Goal: Information Seeking & Learning: Understand process/instructions

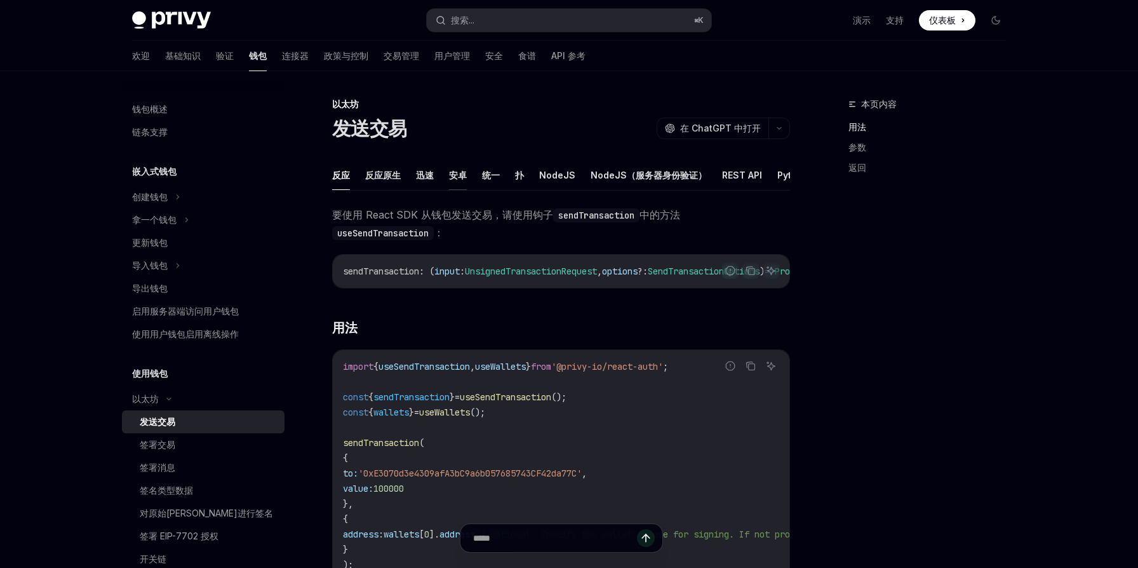
click at [461, 178] on font "安卓" at bounding box center [458, 175] width 18 height 11
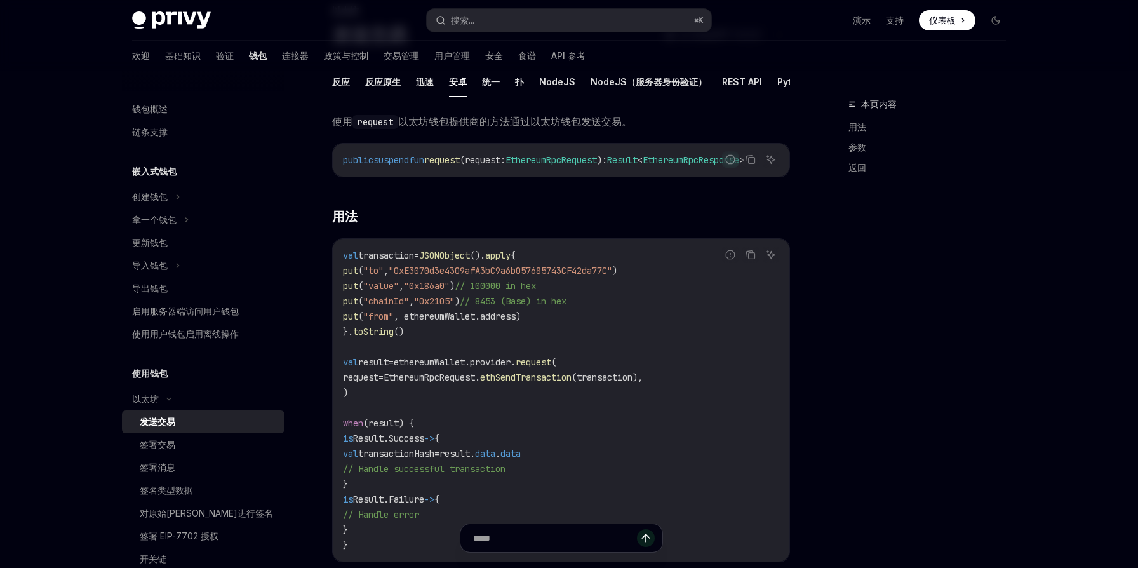
scroll to position [164, 0]
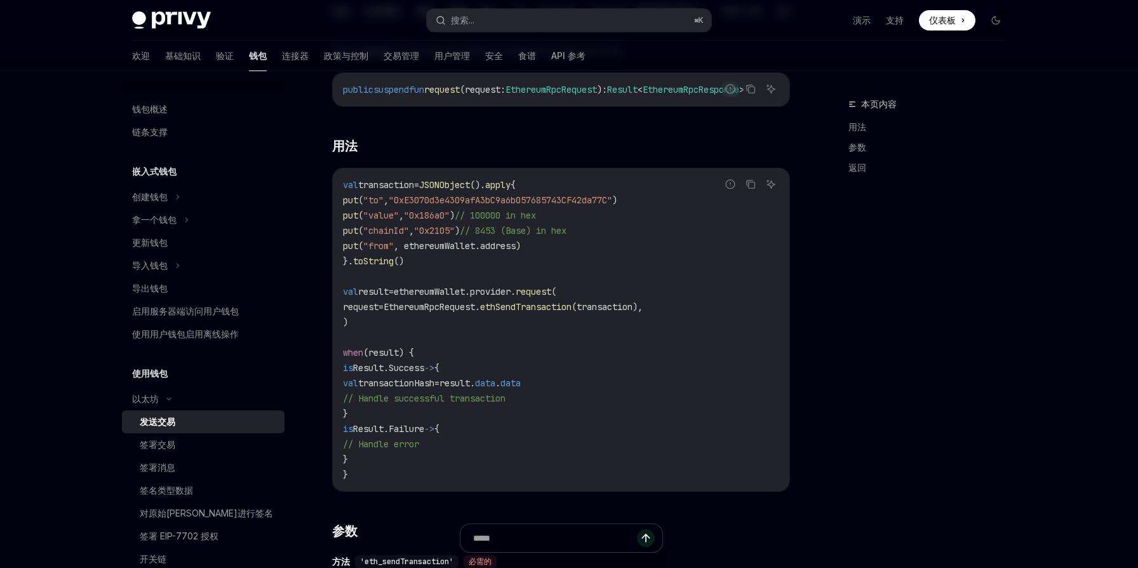
click at [764, 358] on code "val transaction = JSONObject (). apply { put ( "to" , "0xE3070d3e4309afA3bC9a6b…" at bounding box center [561, 329] width 436 height 305
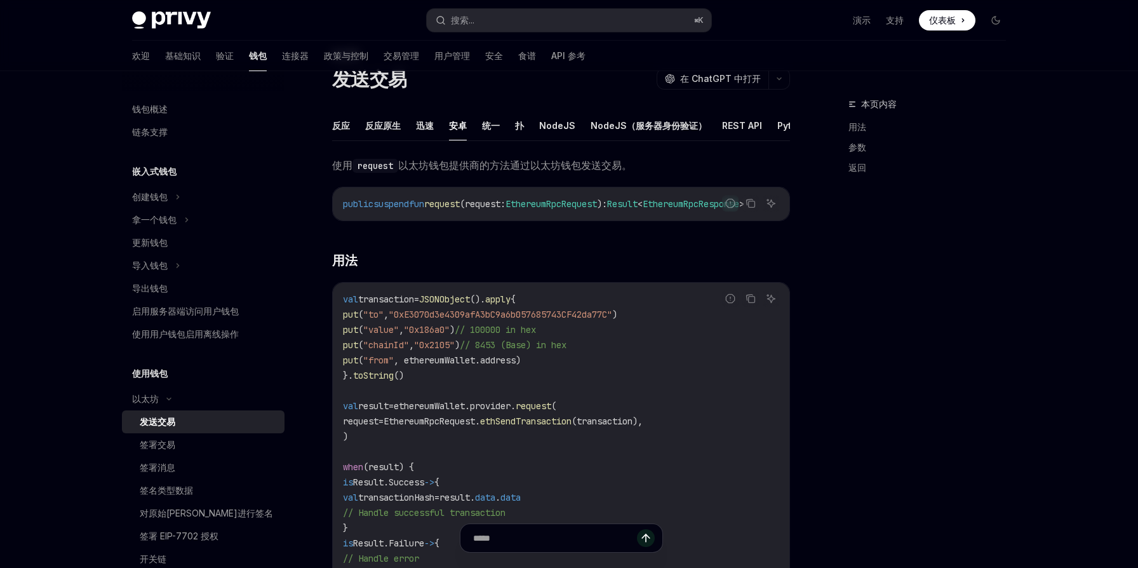
scroll to position [0, 0]
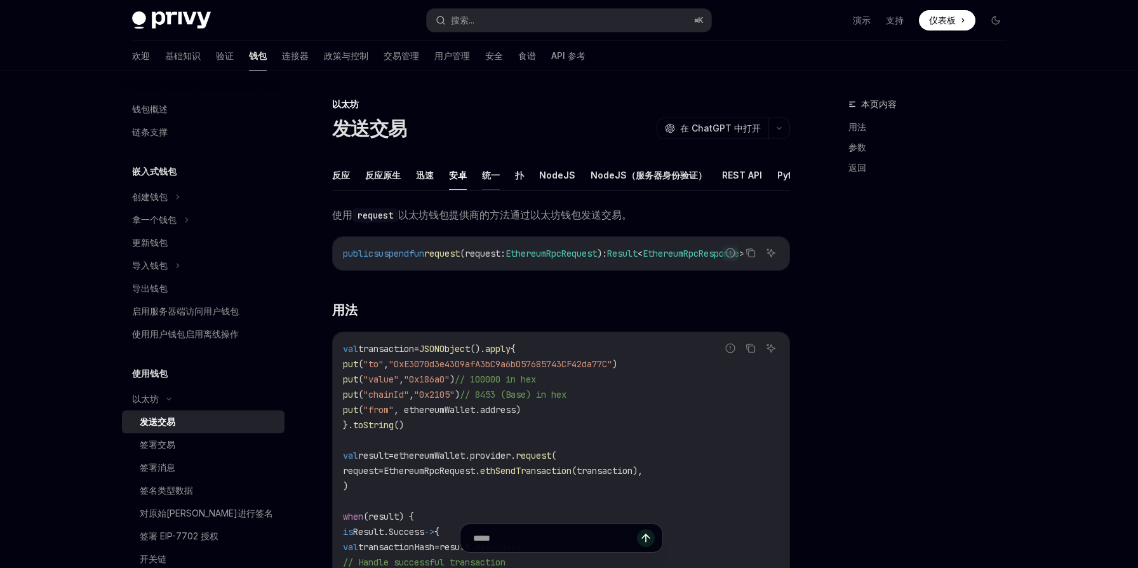
click at [491, 177] on font "统一" at bounding box center [491, 175] width 18 height 11
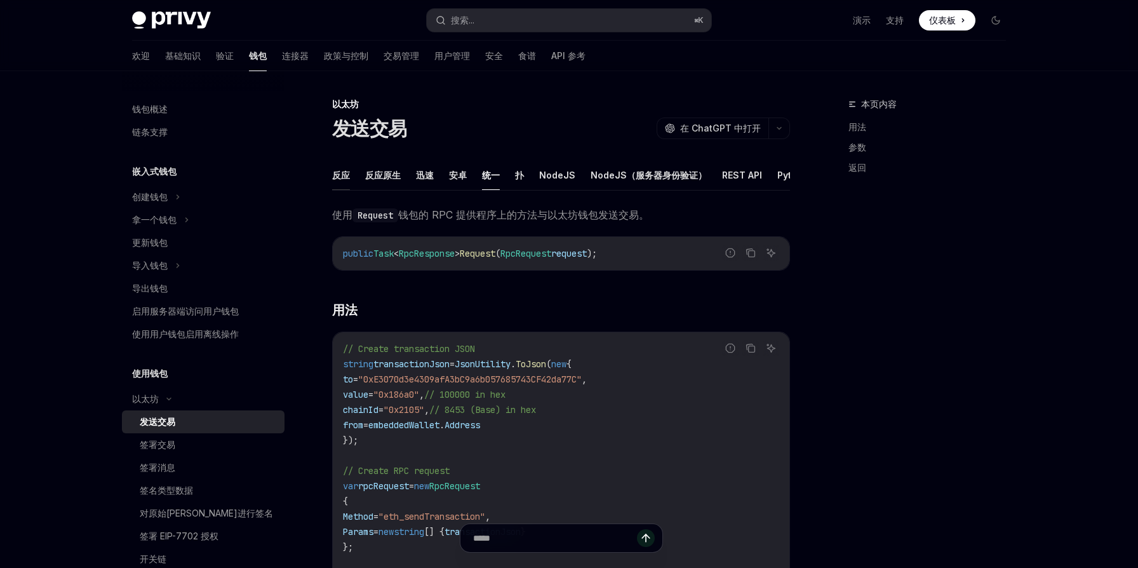
click at [340, 175] on font "反应" at bounding box center [341, 175] width 18 height 11
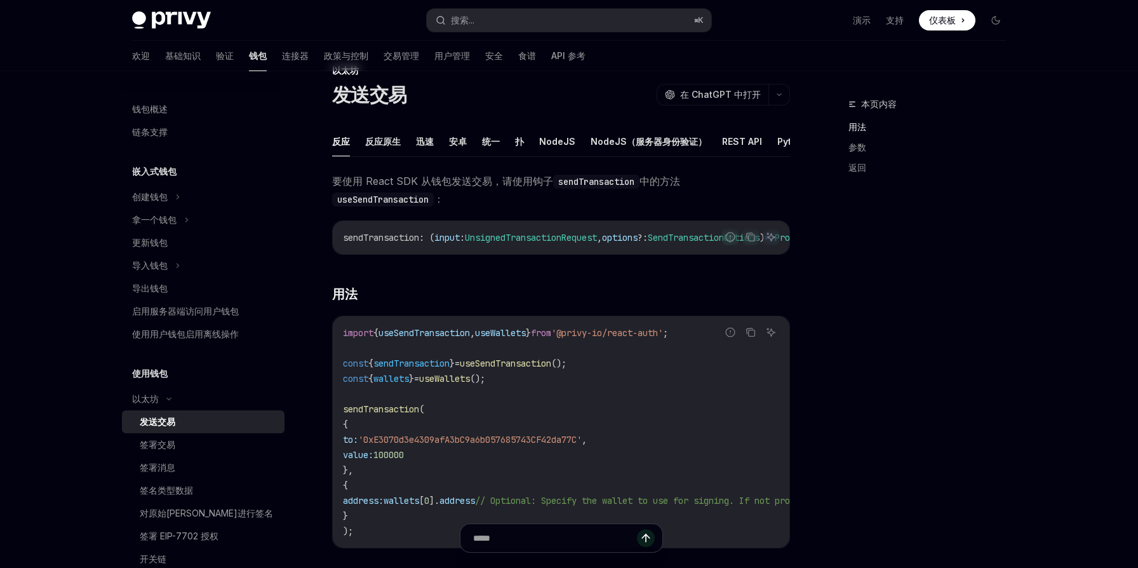
scroll to position [26, 0]
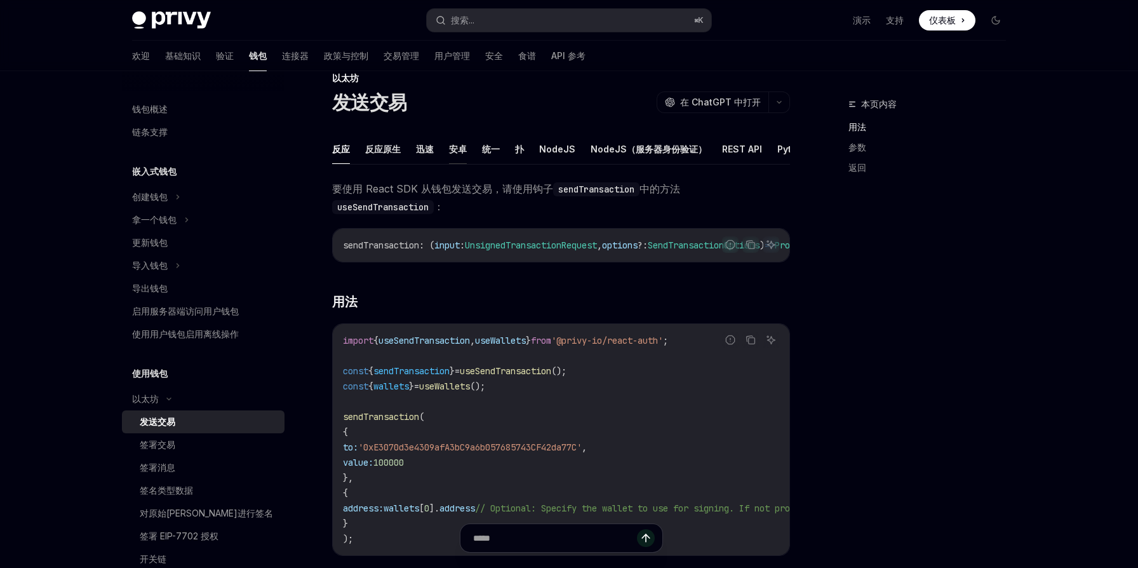
click at [459, 154] on font "安卓" at bounding box center [458, 149] width 18 height 11
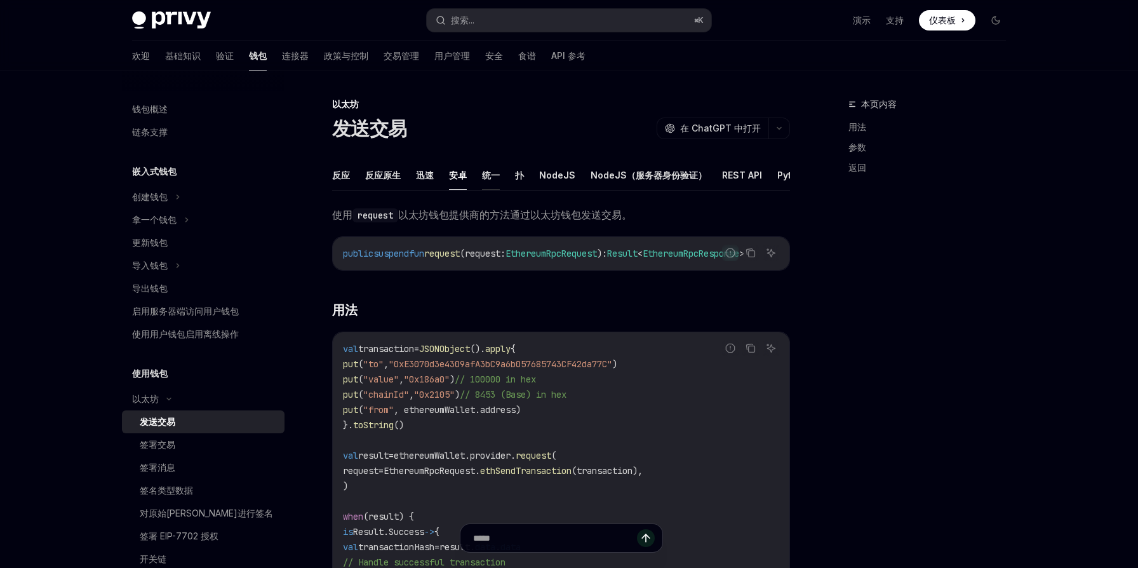
click at [491, 177] on font "统一" at bounding box center [491, 175] width 18 height 11
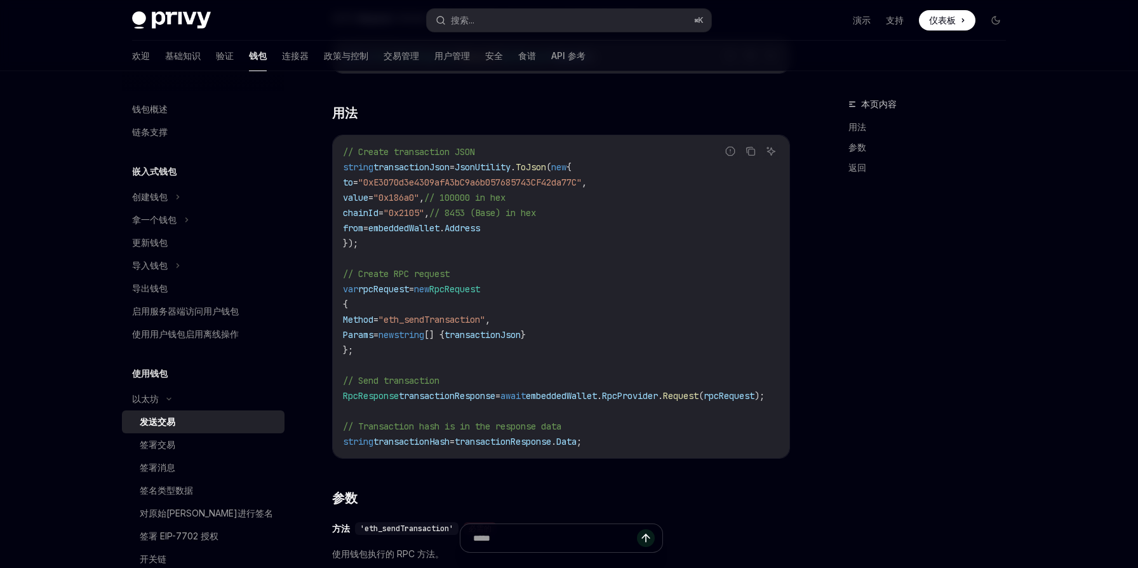
scroll to position [214, 0]
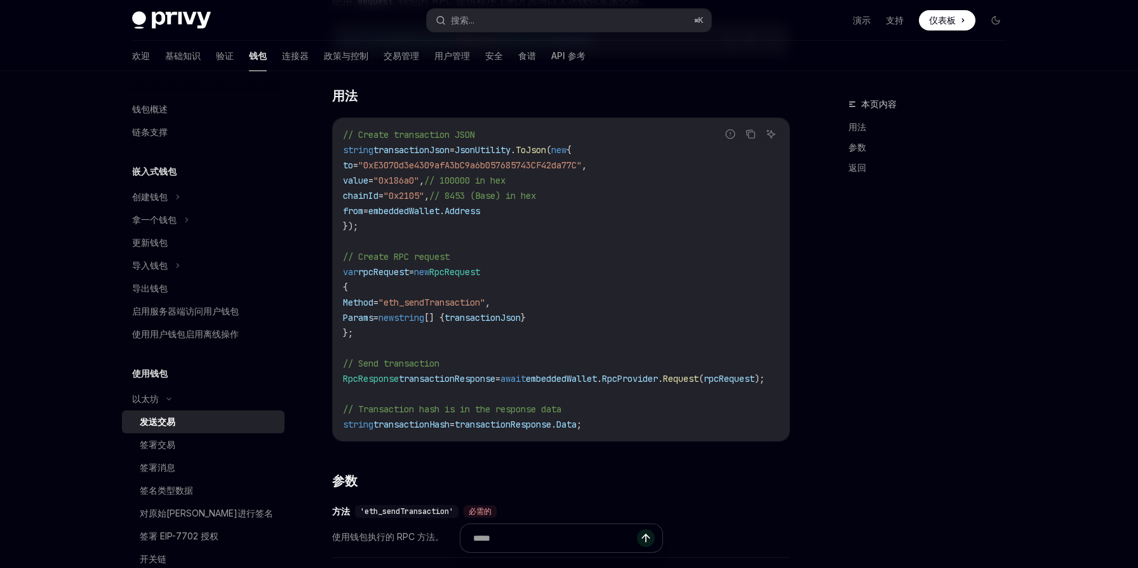
click at [475, 303] on span ""eth_sendTransaction"" at bounding box center [431, 302] width 107 height 11
copy span "eth_sendTransaction"
click at [167, 449] on font "签署交易" at bounding box center [158, 444] width 36 height 11
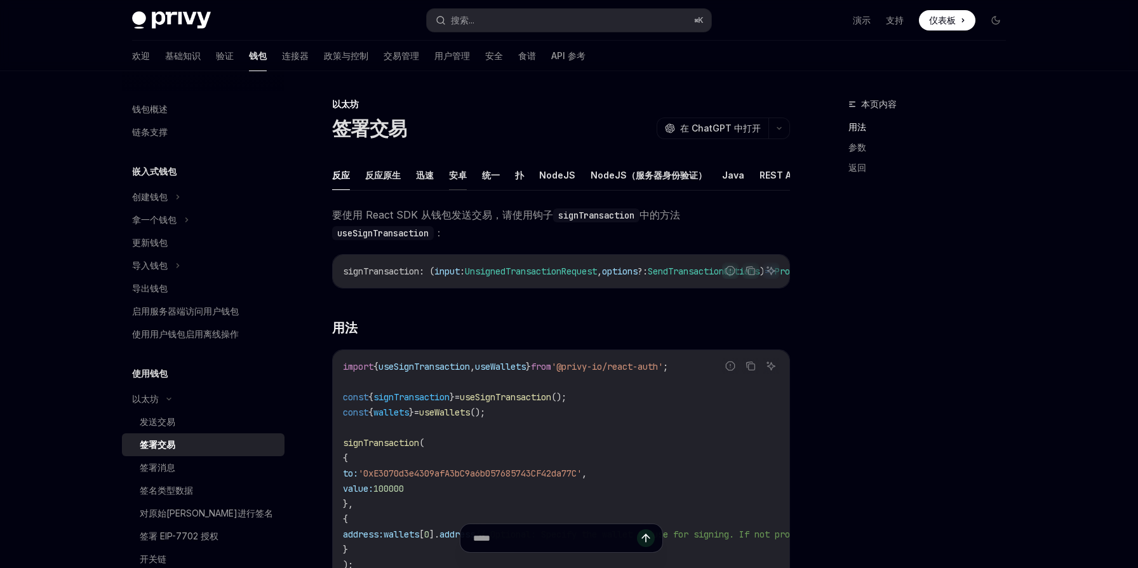
click at [458, 178] on font "安卓" at bounding box center [458, 175] width 18 height 11
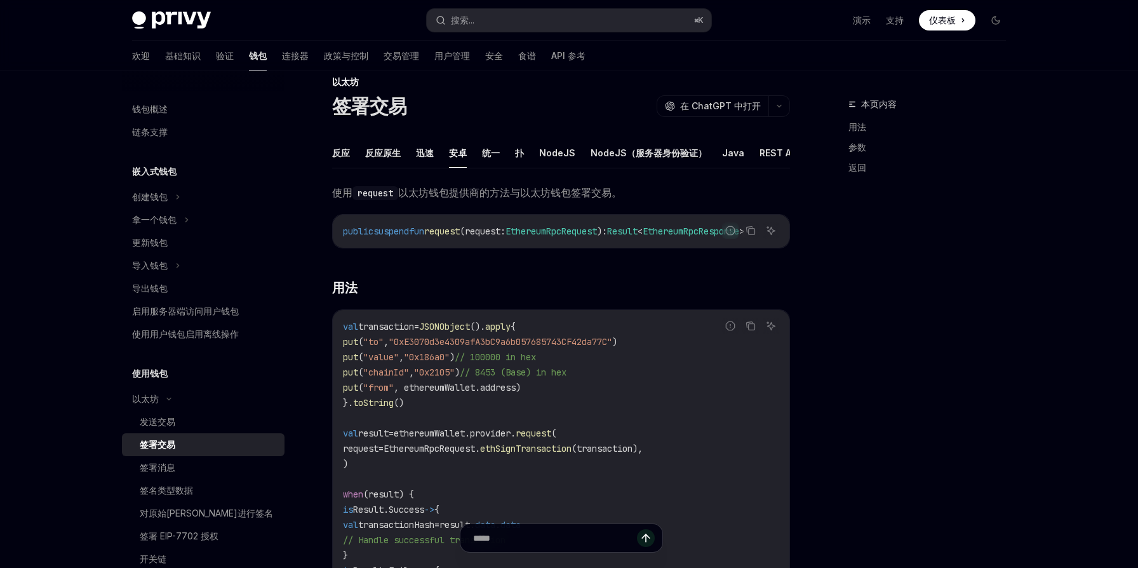
scroll to position [21, 0]
click at [492, 156] on font "统一" at bounding box center [491, 154] width 18 height 11
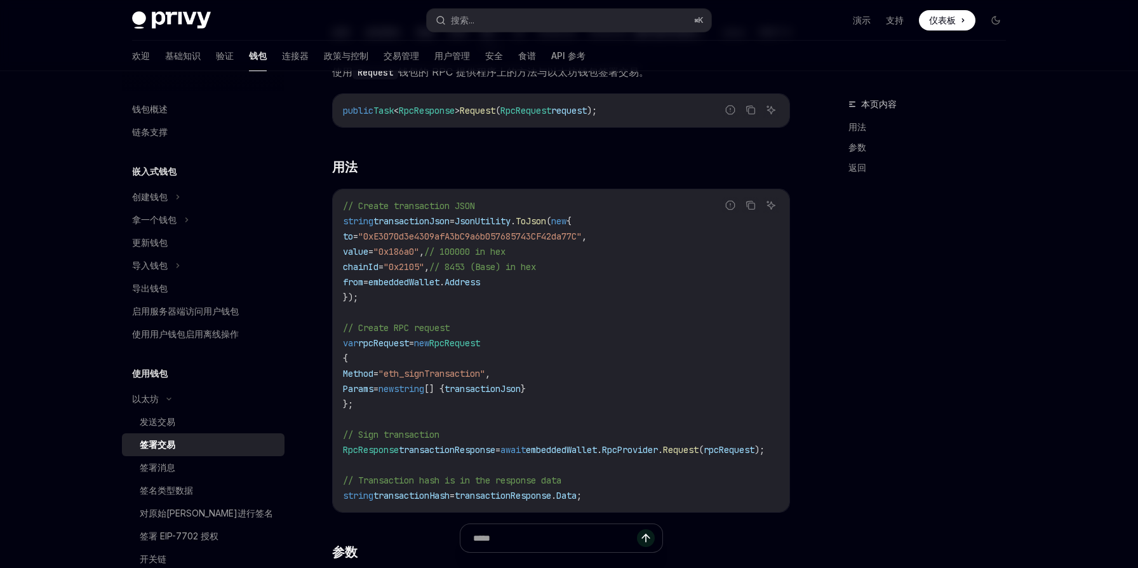
scroll to position [185, 0]
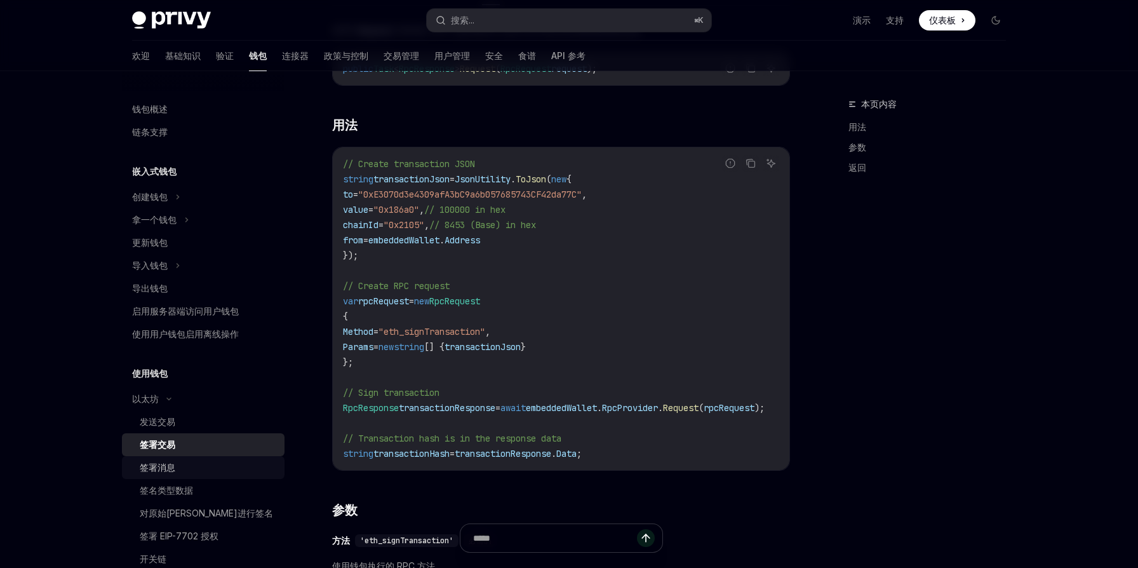
click at [159, 466] on font "签署消息" at bounding box center [158, 467] width 36 height 11
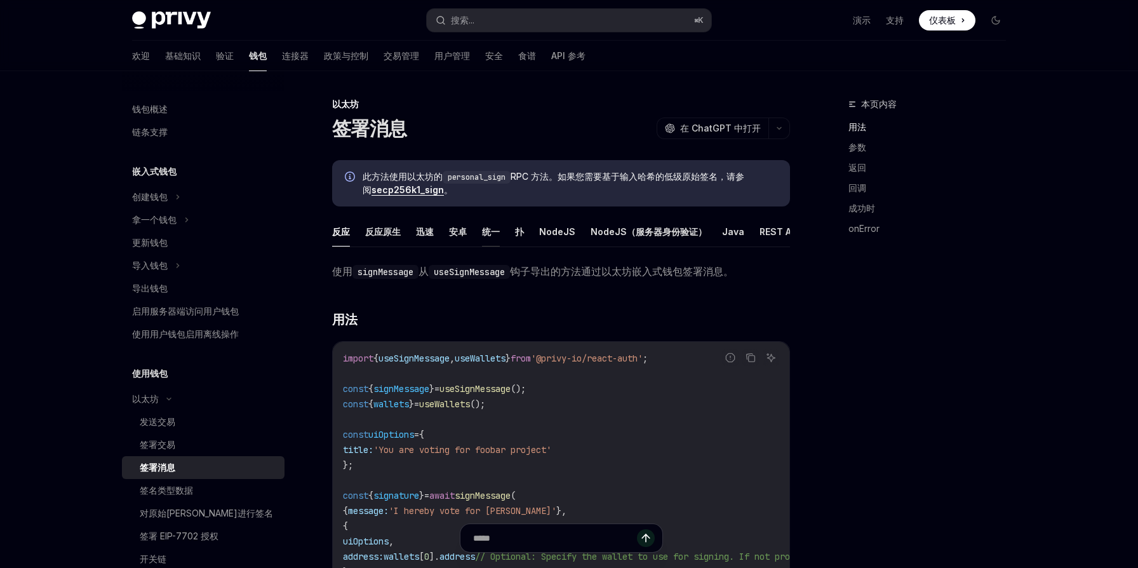
click at [490, 237] on font "统一" at bounding box center [491, 231] width 18 height 15
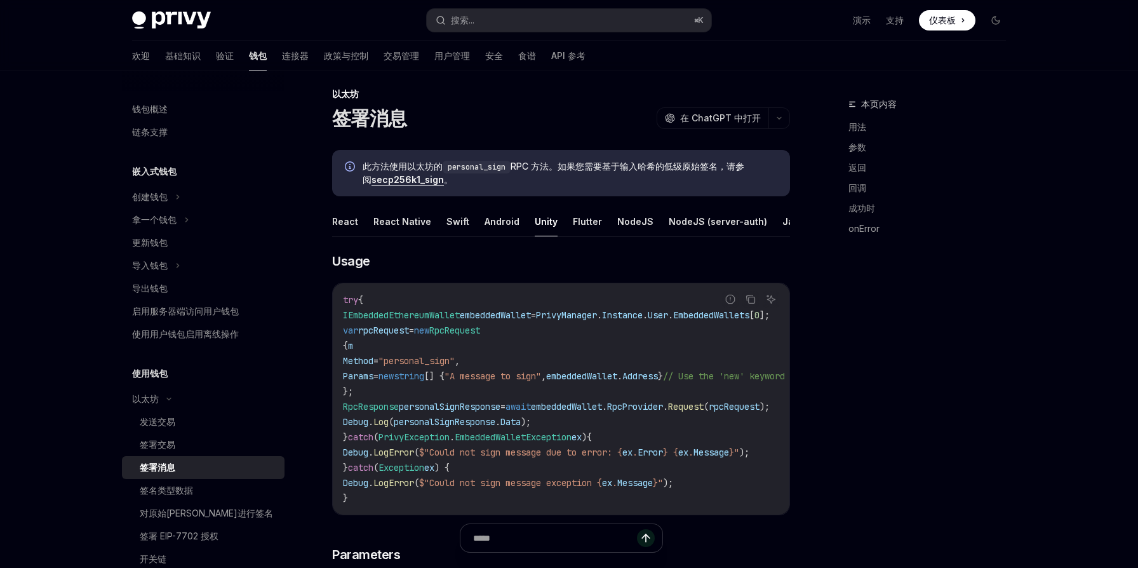
scroll to position [17, 0]
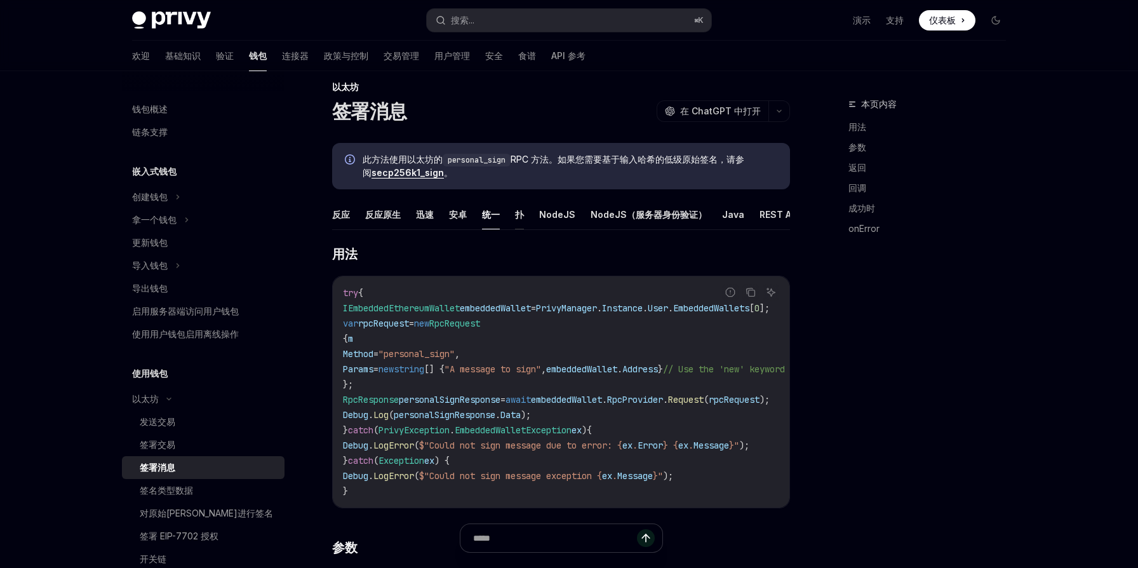
click at [517, 217] on font "扑" at bounding box center [519, 214] width 9 height 11
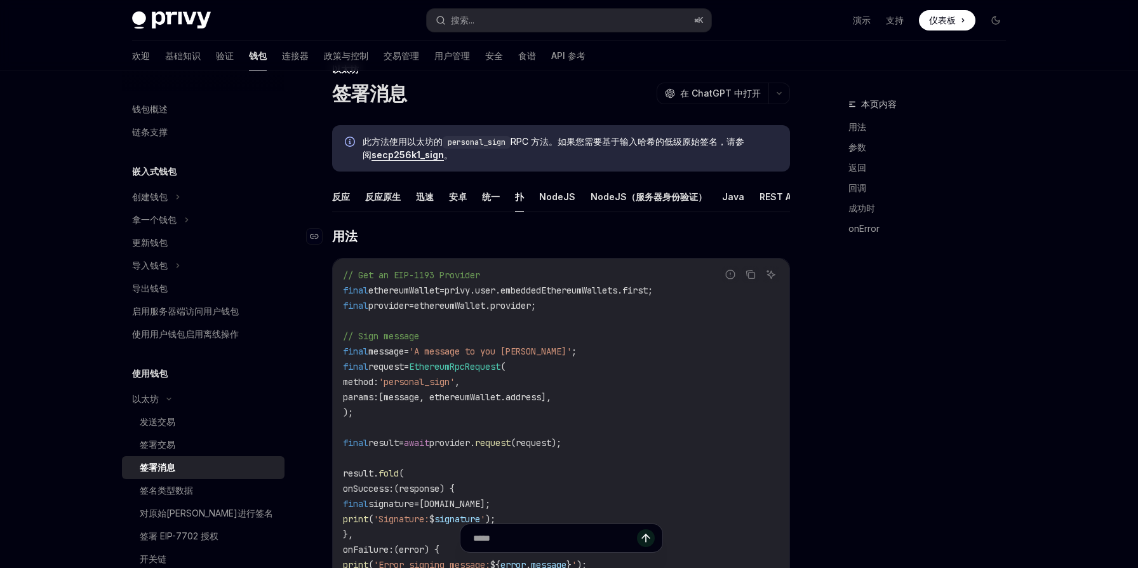
scroll to position [33, 0]
click at [490, 201] on font "统一" at bounding box center [491, 198] width 18 height 11
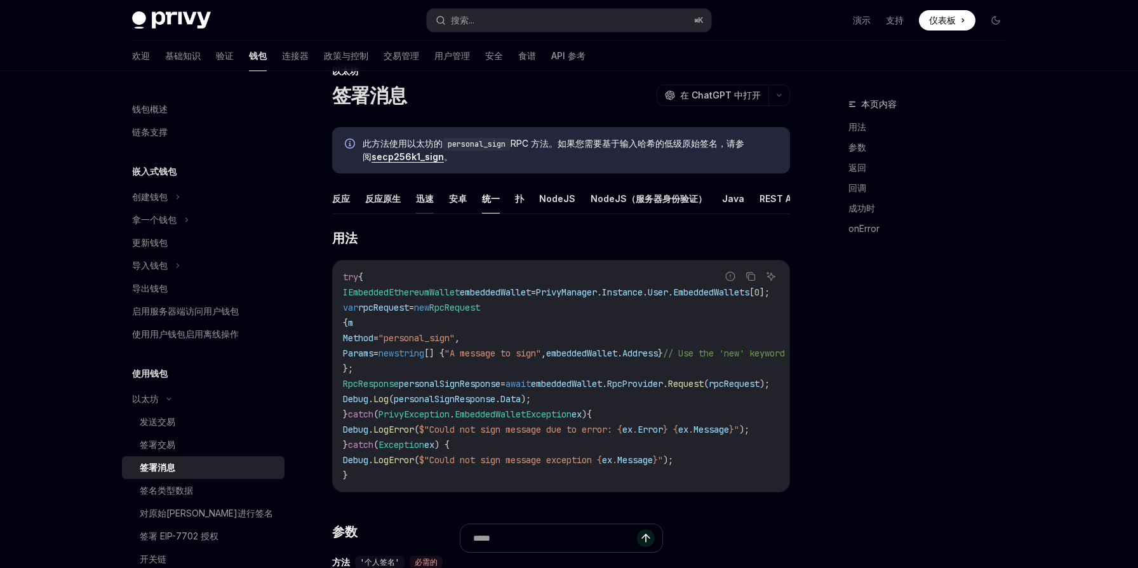
click at [427, 203] on font "迅速" at bounding box center [425, 198] width 18 height 11
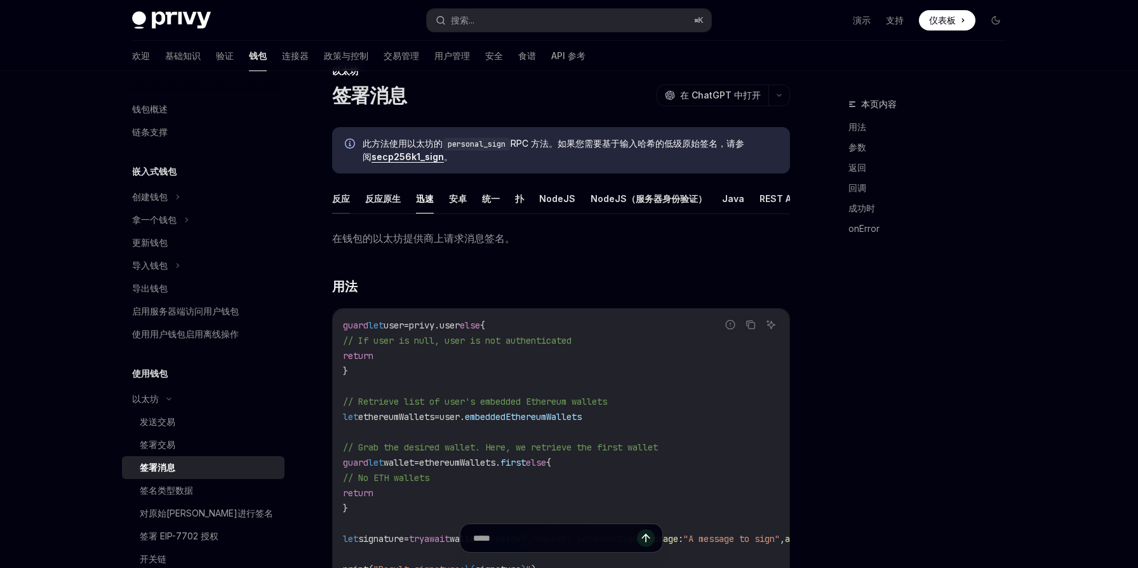
click at [343, 200] on font "反应" at bounding box center [341, 198] width 18 height 11
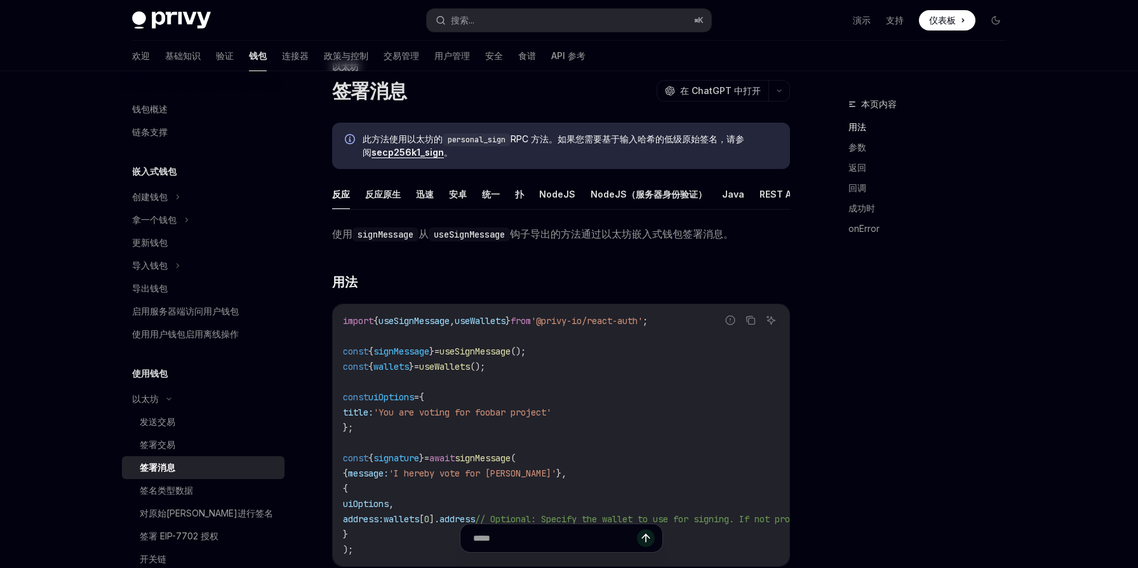
scroll to position [21, 0]
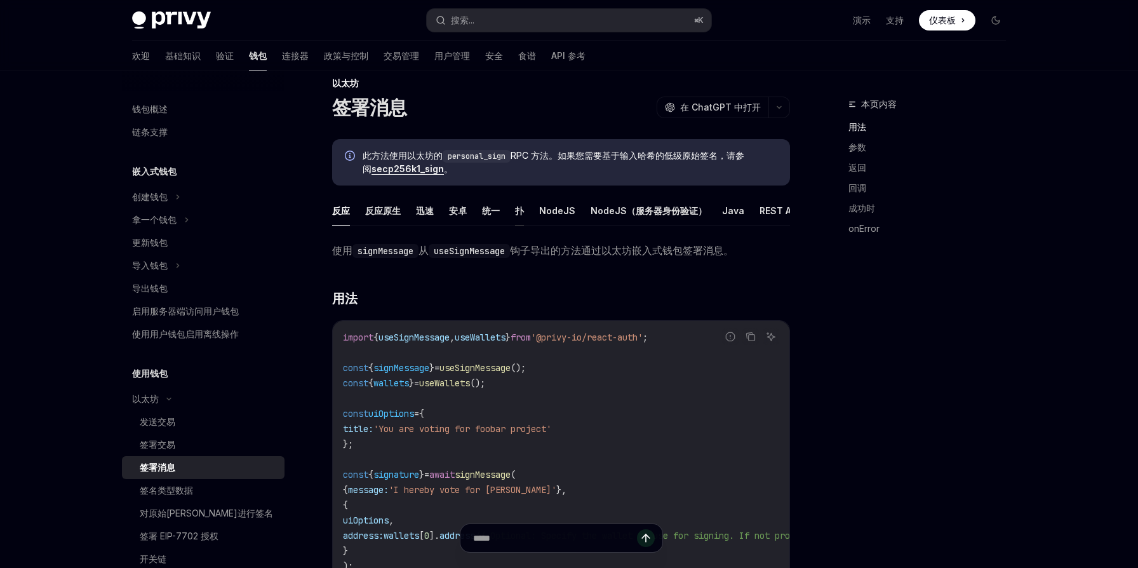
click at [521, 215] on font "扑" at bounding box center [519, 210] width 9 height 11
type textarea "*"
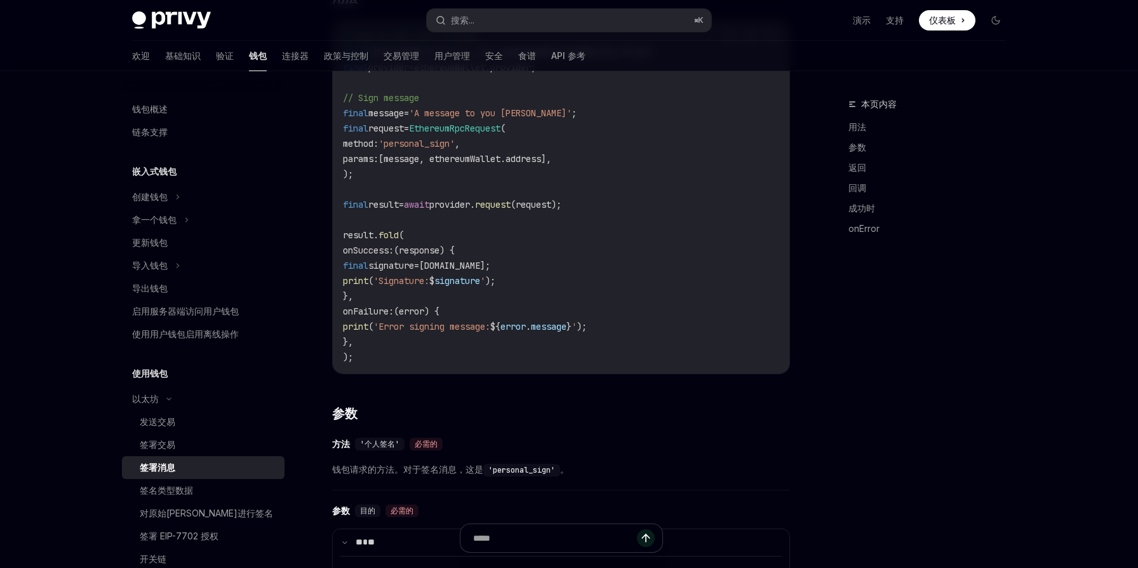
scroll to position [373, 0]
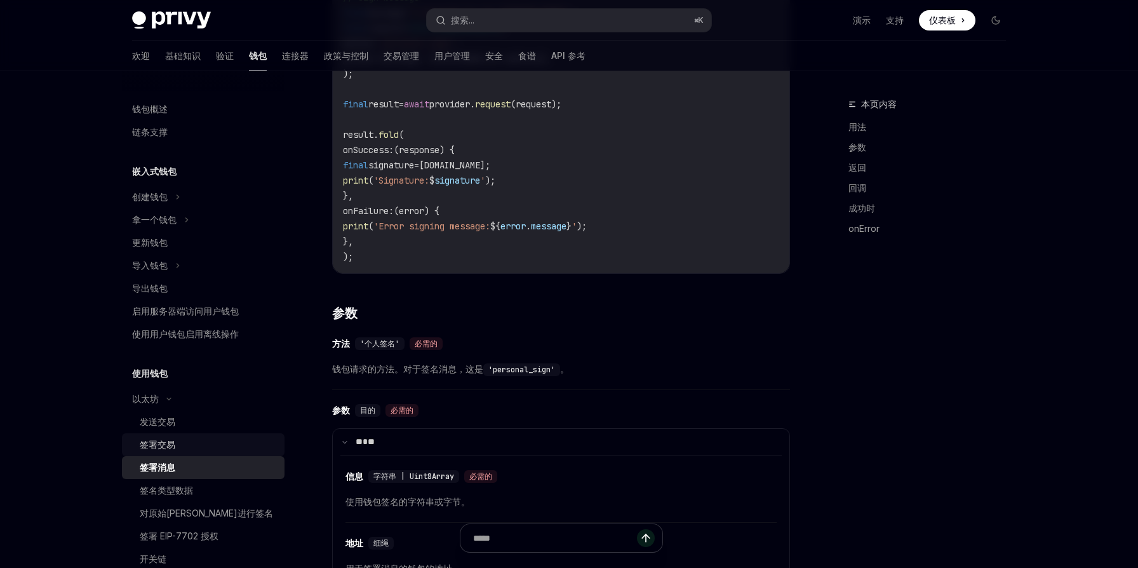
click at [175, 440] on font "签署交易" at bounding box center [158, 444] width 36 height 11
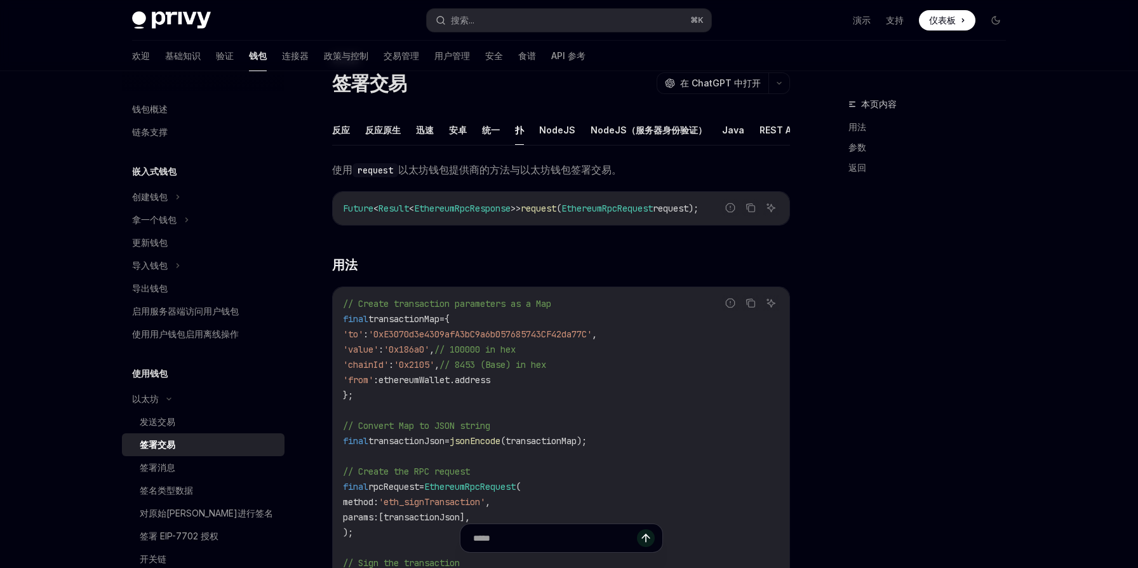
scroll to position [240, 0]
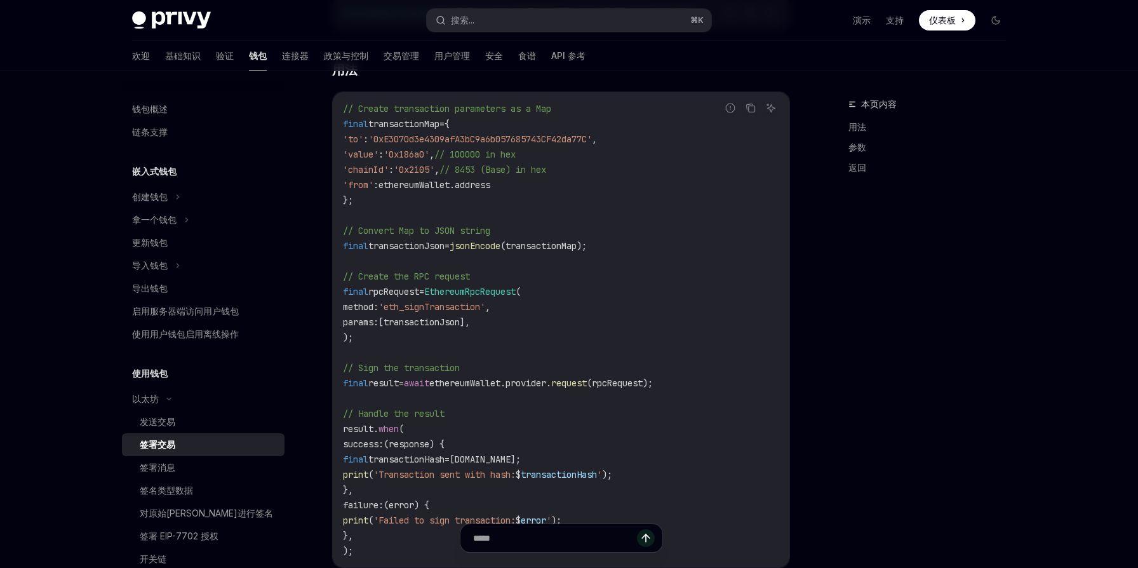
click at [464, 306] on span "'eth_signTransaction'" at bounding box center [431, 306] width 107 height 11
copy span "eth_signTransaction"
click at [175, 420] on div "发送交易" at bounding box center [208, 421] width 137 height 15
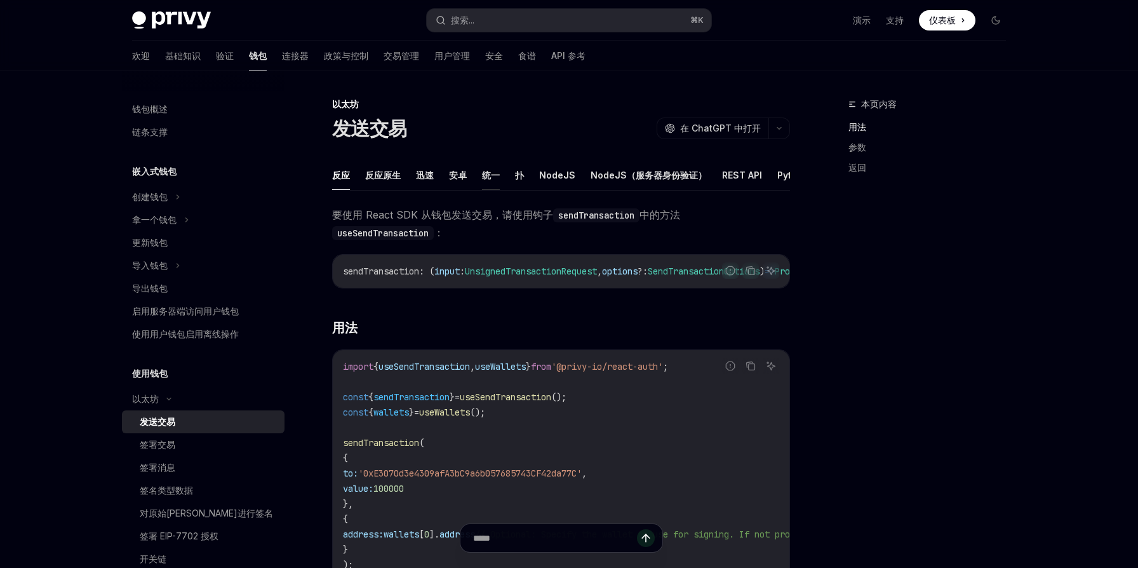
click at [491, 178] on font "统一" at bounding box center [491, 175] width 18 height 11
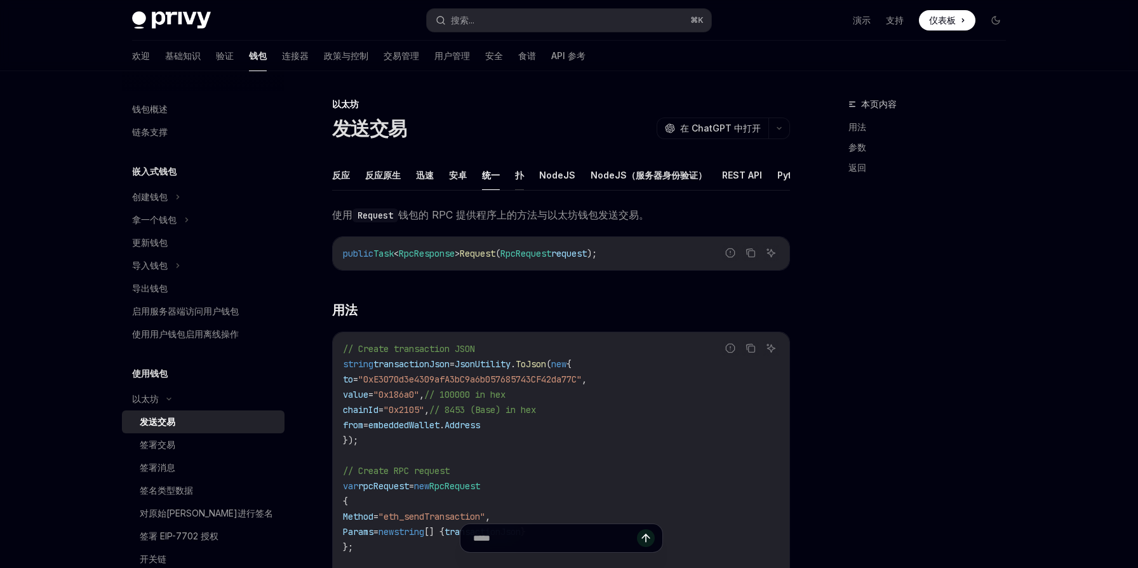
click at [524, 177] on font "扑" at bounding box center [519, 175] width 9 height 11
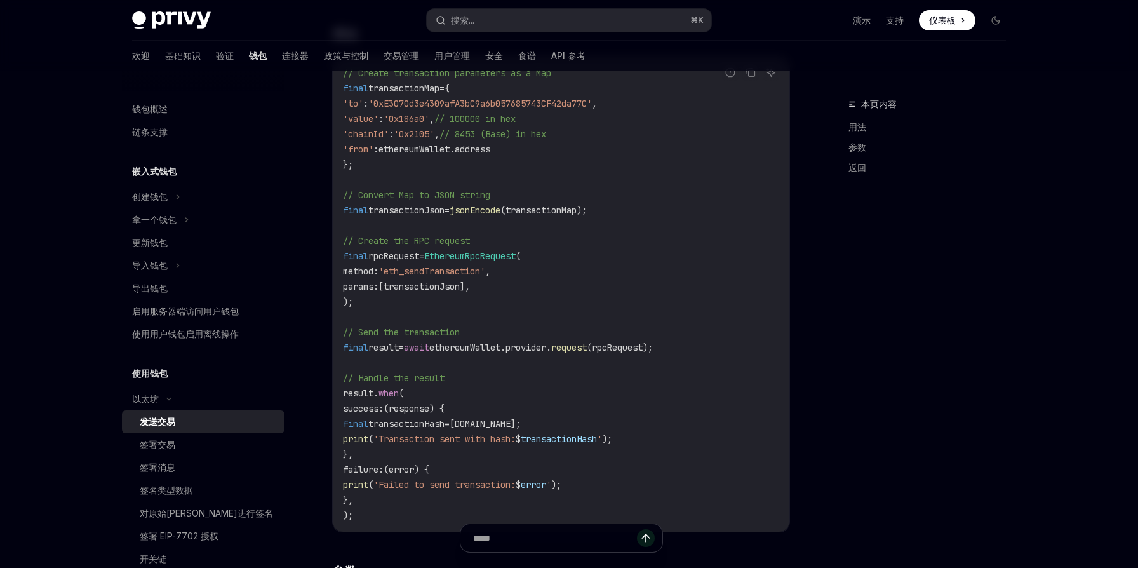
scroll to position [204, 0]
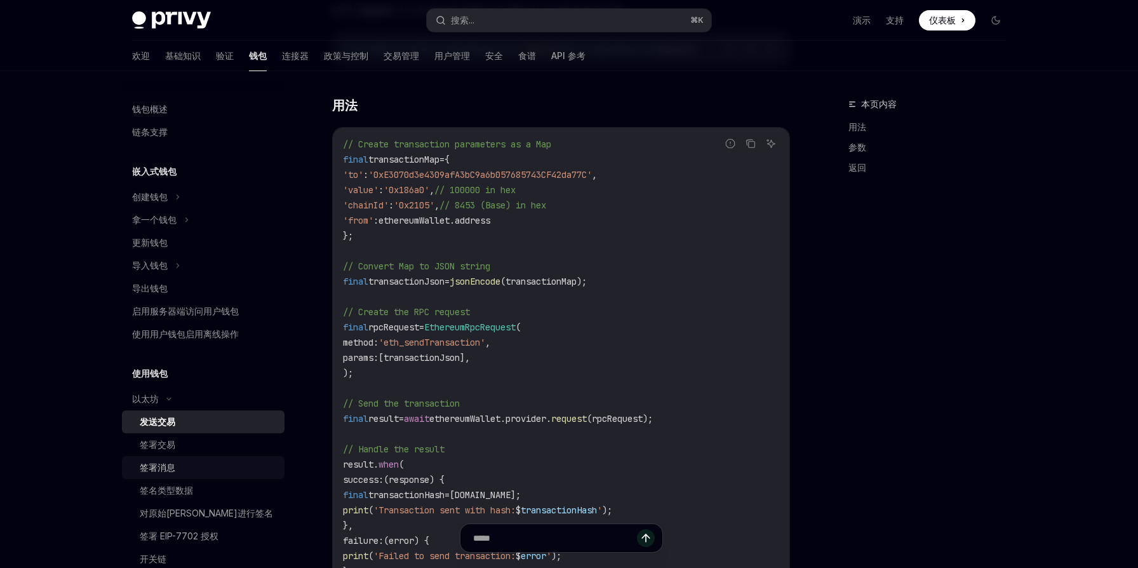
click at [173, 468] on font "签署消息" at bounding box center [158, 467] width 36 height 11
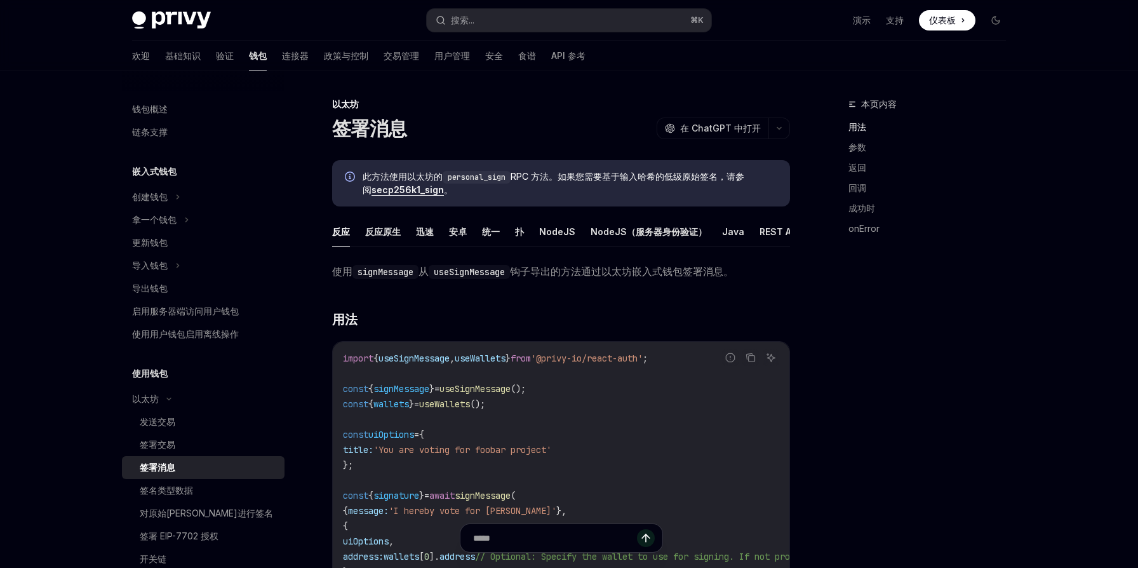
click at [168, 457] on link "签署消息" at bounding box center [203, 467] width 163 height 23
click at [178, 473] on div "签署消息" at bounding box center [208, 467] width 137 height 15
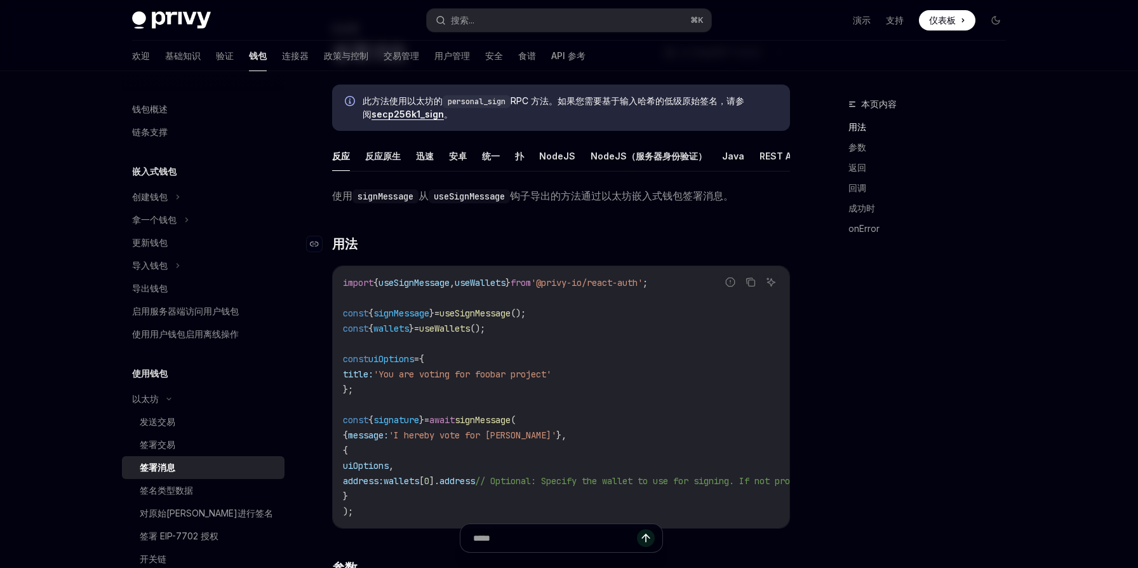
scroll to position [77, 0]
click at [460, 157] on font "安卓" at bounding box center [458, 154] width 18 height 11
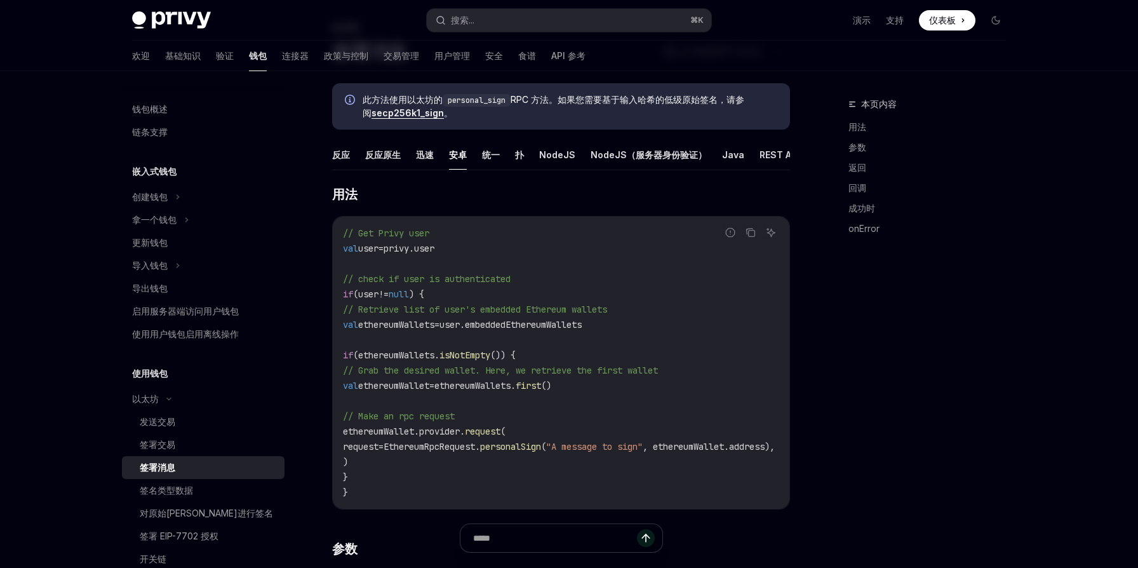
click at [627, 447] on span ""A message to sign"" at bounding box center [594, 446] width 97 height 11
click at [165, 57] on font "基础知识" at bounding box center [183, 55] width 36 height 11
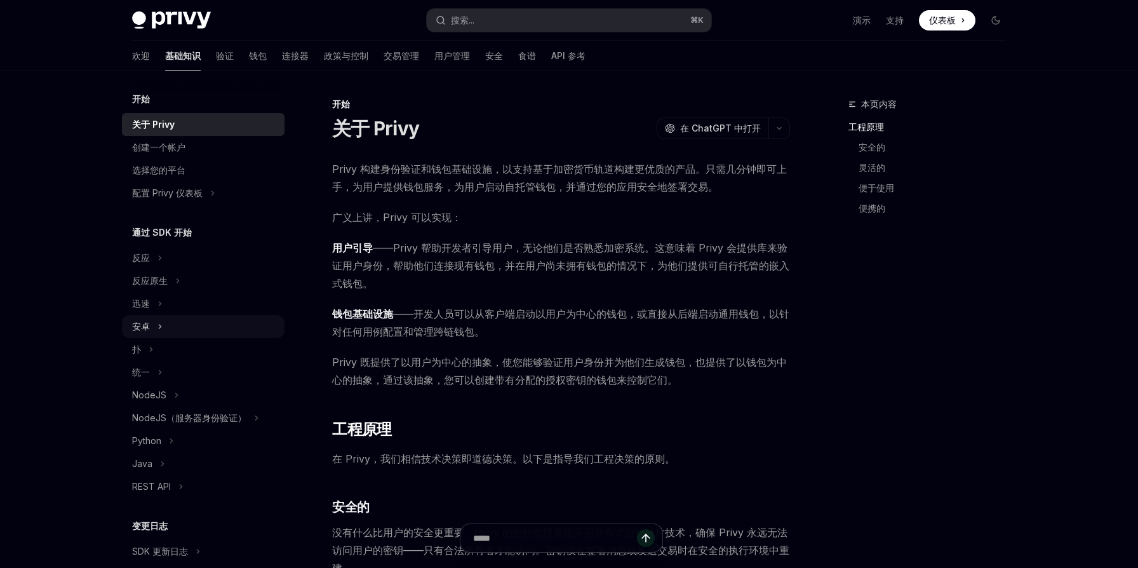
click at [170, 330] on div "安卓" at bounding box center [203, 326] width 163 height 23
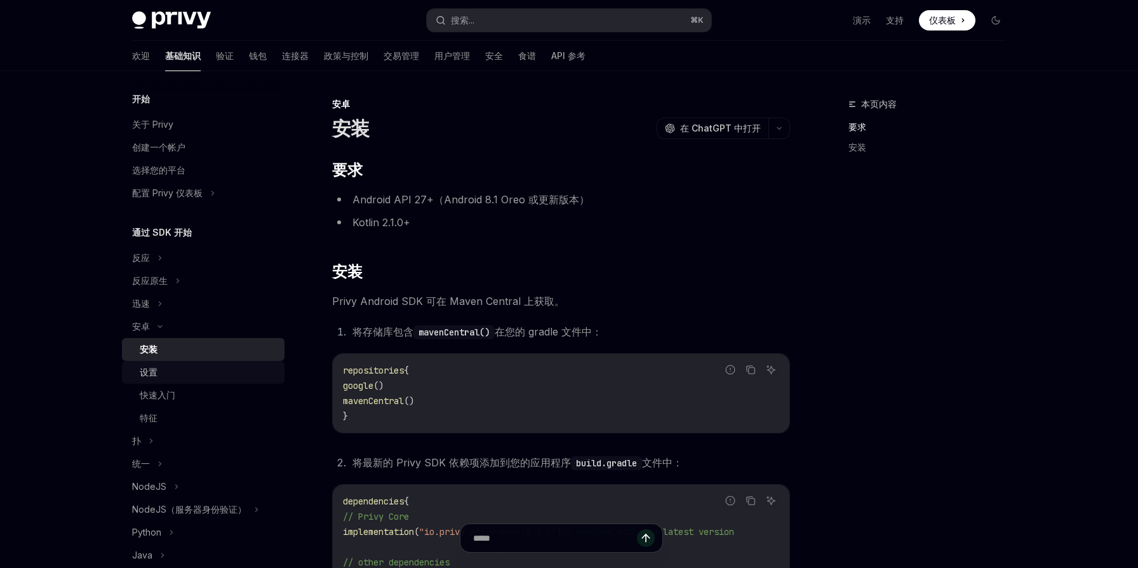
click at [173, 373] on div "设置" at bounding box center [208, 371] width 137 height 15
type textarea "*"
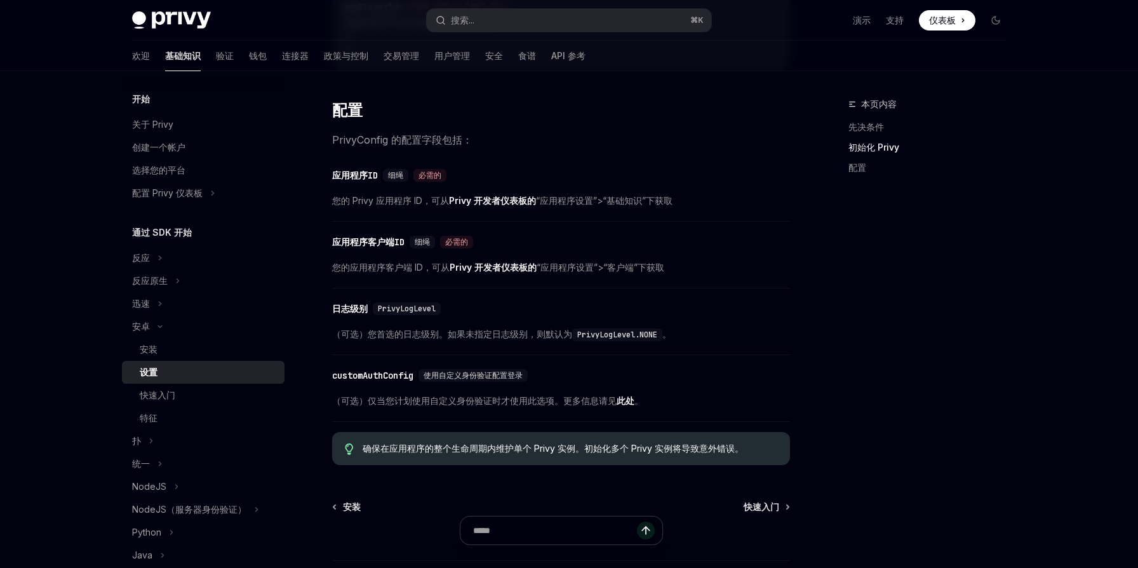
scroll to position [504, 0]
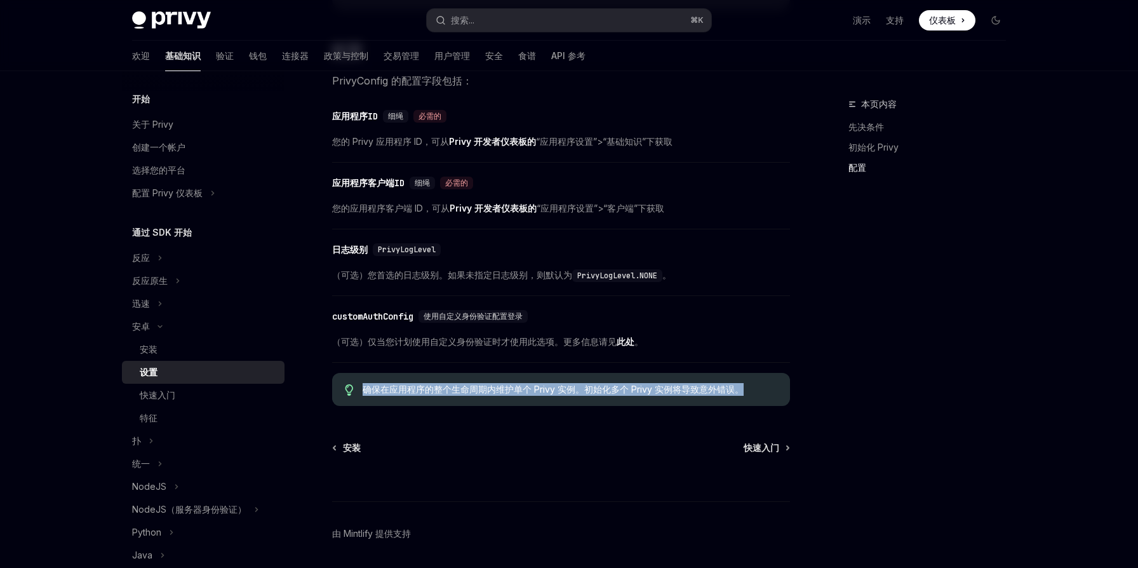
drag, startPoint x: 749, startPoint y: 397, endPoint x: 363, endPoint y: 391, distance: 386.1
click at [363, 391] on span "确保在应用程序的整个生命周期内维护单个 Privy 实例。初始化多个 Privy 实例将导致意外错误。" at bounding box center [570, 389] width 415 height 13
copy font "确保在应用程序的整个生命周期内维护单个 Privy 实例。初始化多个 Privy 实例将导致意外错误。"
